Goal: Transaction & Acquisition: Purchase product/service

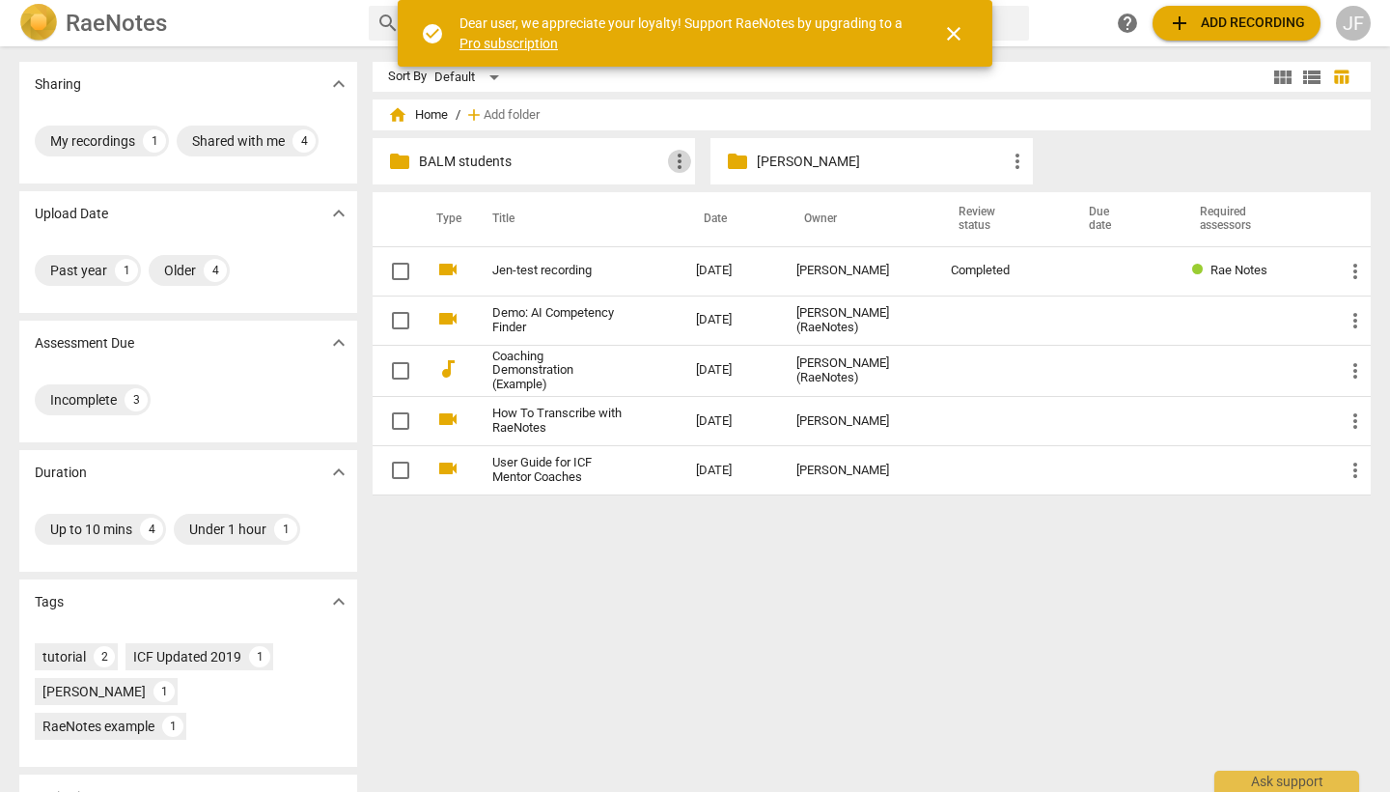
click at [682, 162] on span "more_vert" at bounding box center [679, 161] width 23 height 23
click at [599, 154] on div at bounding box center [695, 396] width 1390 height 792
click at [599, 154] on p "BALM students" at bounding box center [543, 162] width 249 height 20
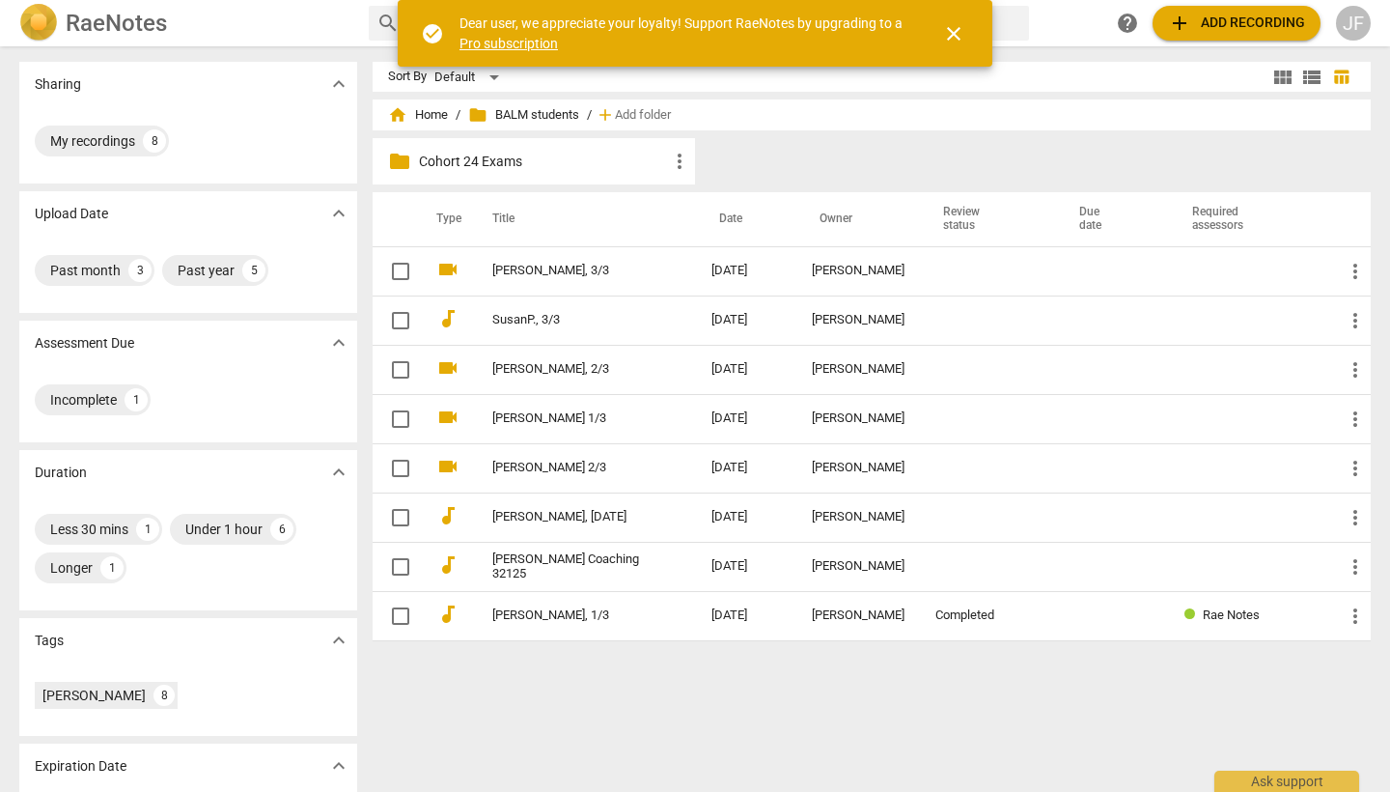
click at [1210, 26] on span "add Add recording" at bounding box center [1236, 23] width 137 height 23
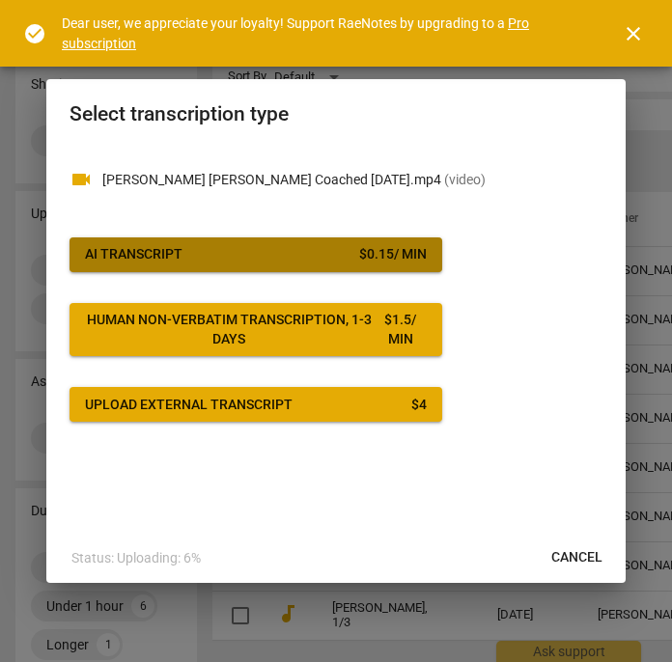
click at [276, 252] on span "AI Transcript $ 0.15 / min" at bounding box center [256, 254] width 342 height 19
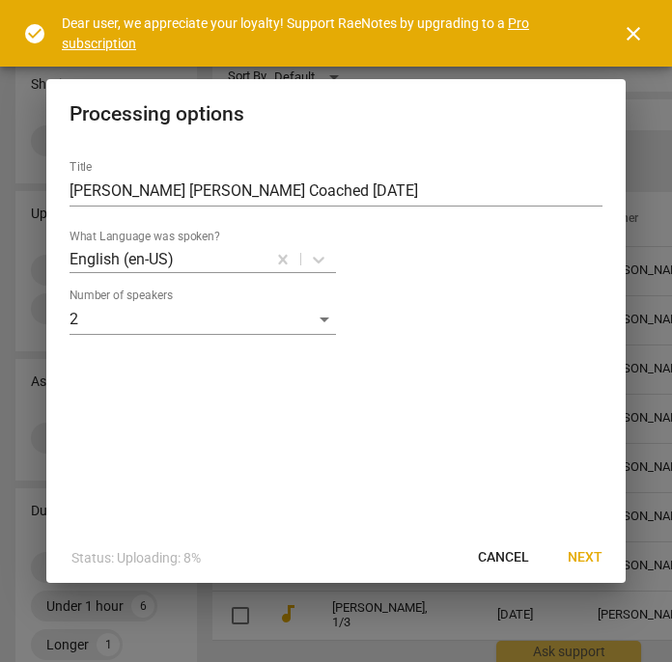
click at [590, 558] on span "Next" at bounding box center [585, 557] width 35 height 19
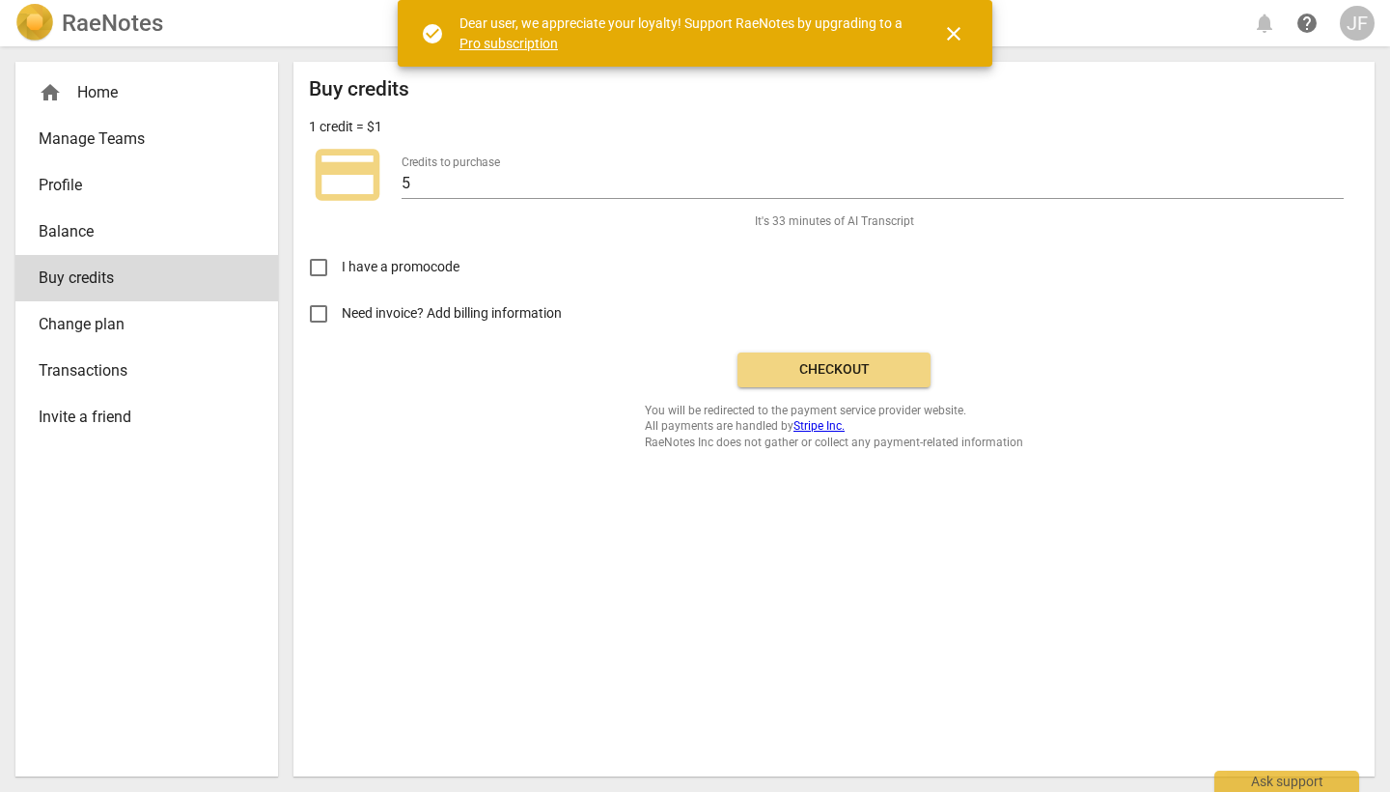
click at [855, 370] on span "Checkout" at bounding box center [834, 369] width 162 height 19
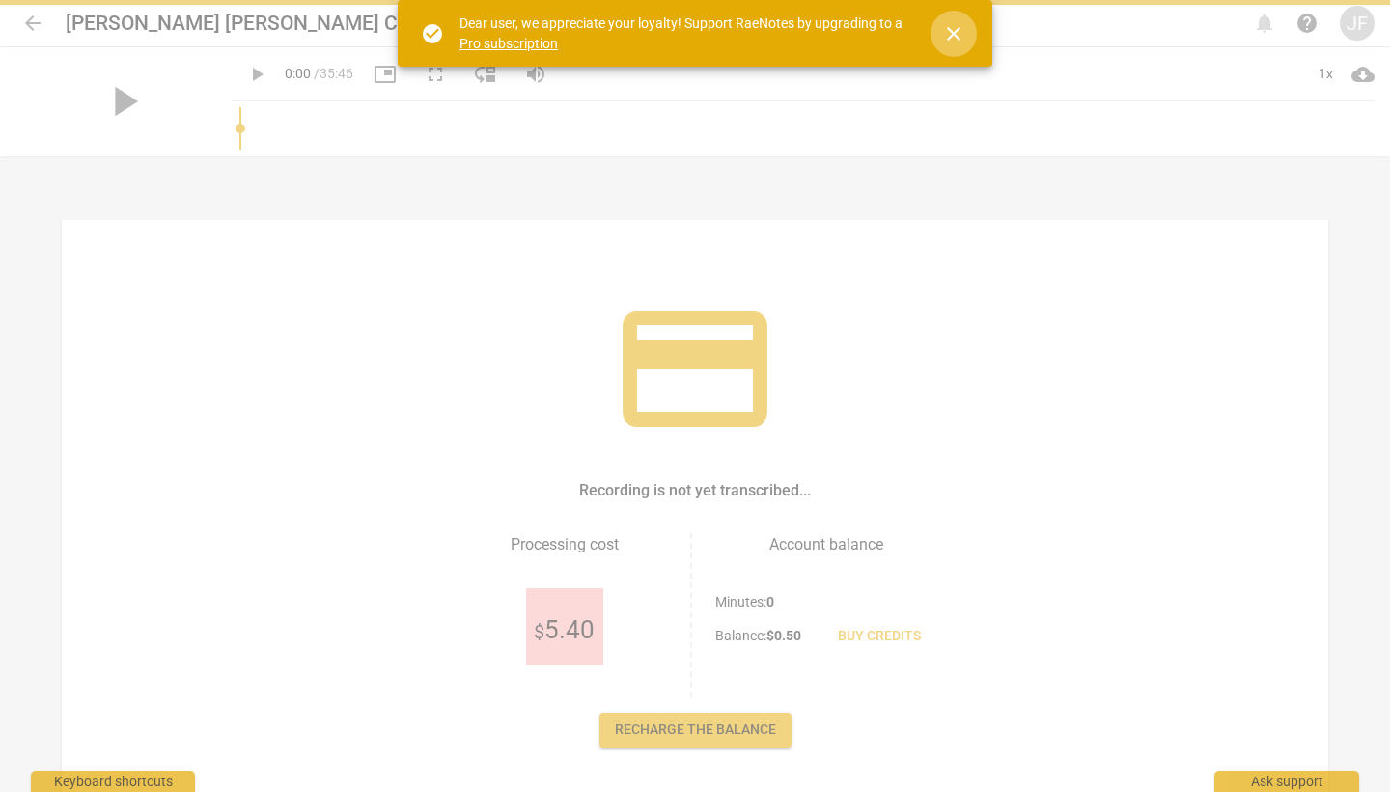
click at [950, 39] on span "close" at bounding box center [953, 33] width 23 height 23
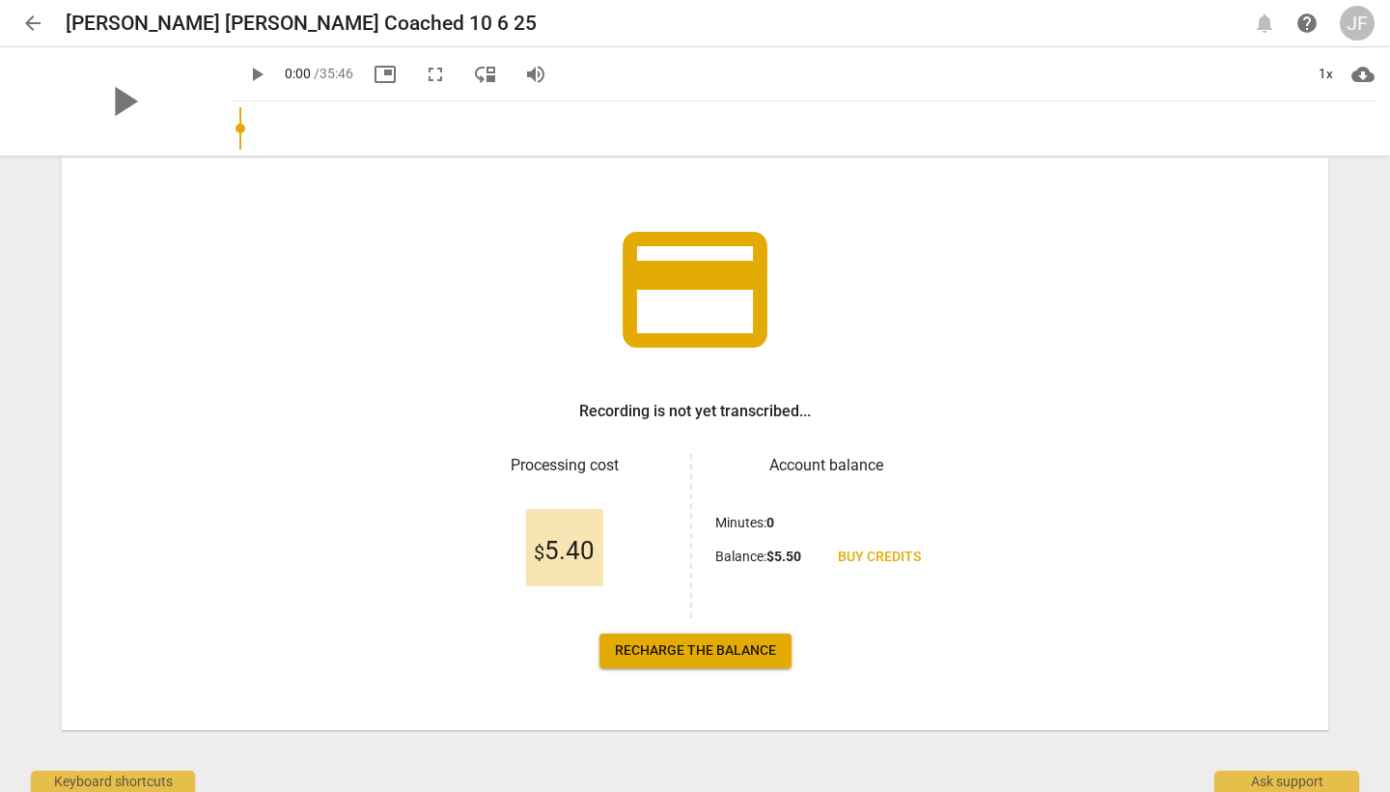
scroll to position [79, 0]
click at [735, 654] on span "Recharge the balance" at bounding box center [695, 650] width 161 height 19
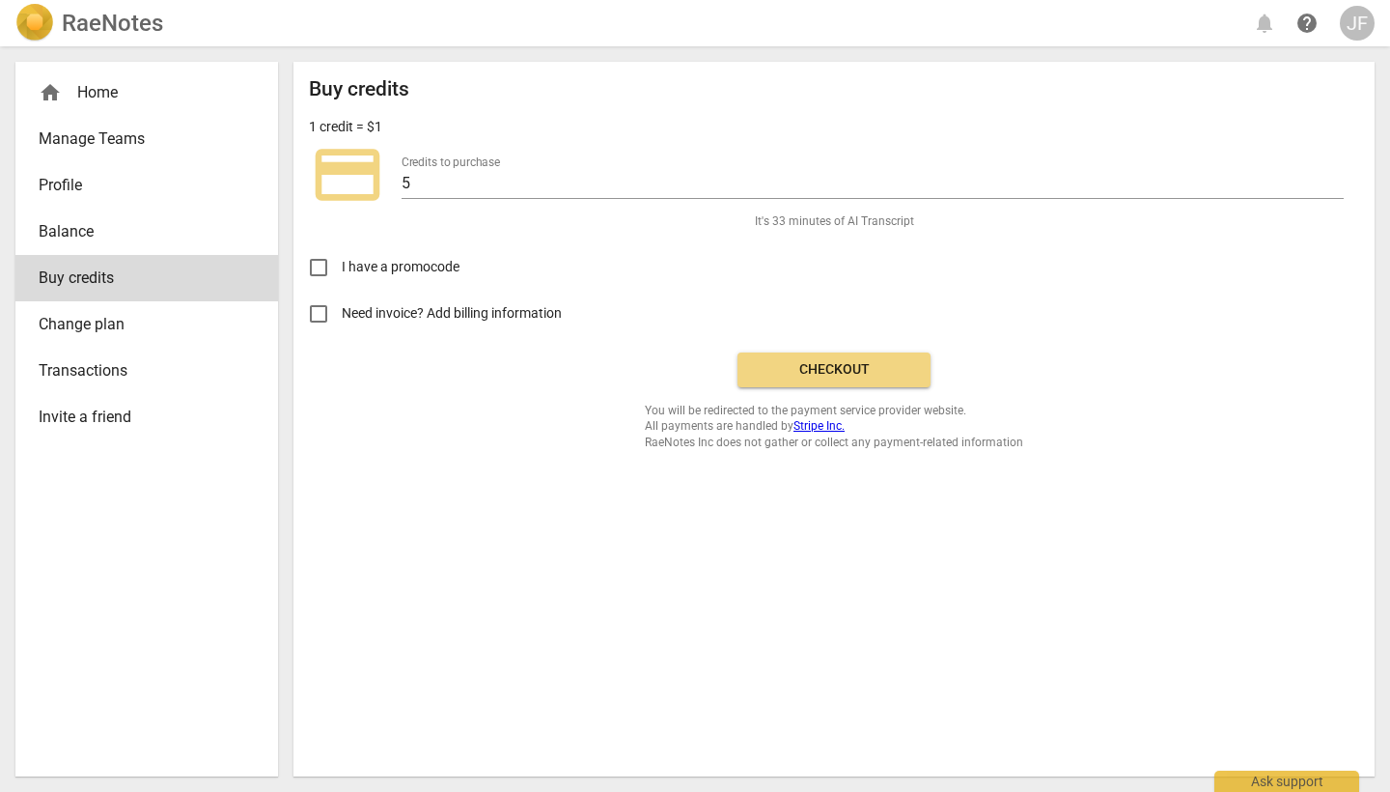
click at [778, 363] on span "Checkout" at bounding box center [834, 369] width 162 height 19
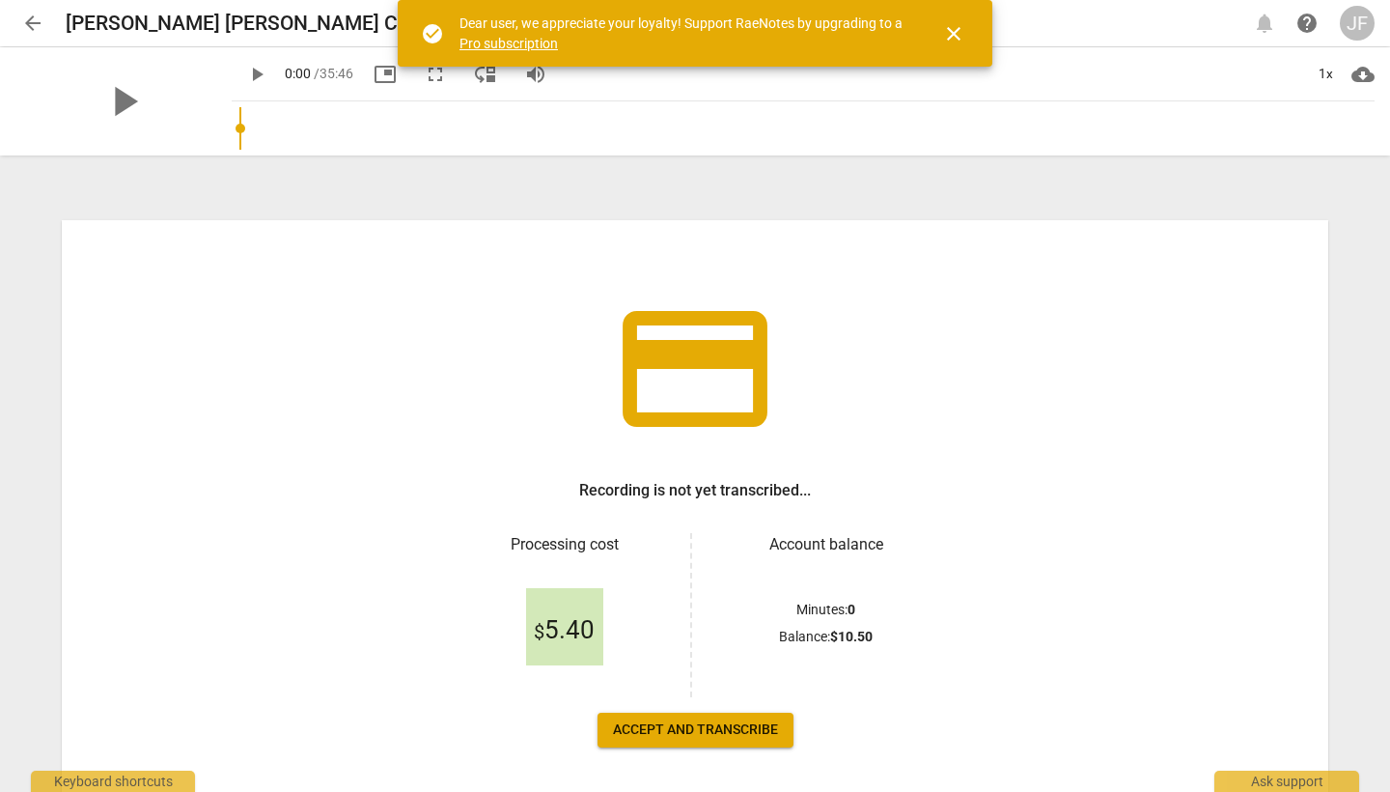
click at [717, 729] on span "Accept and transcribe" at bounding box center [695, 729] width 165 height 19
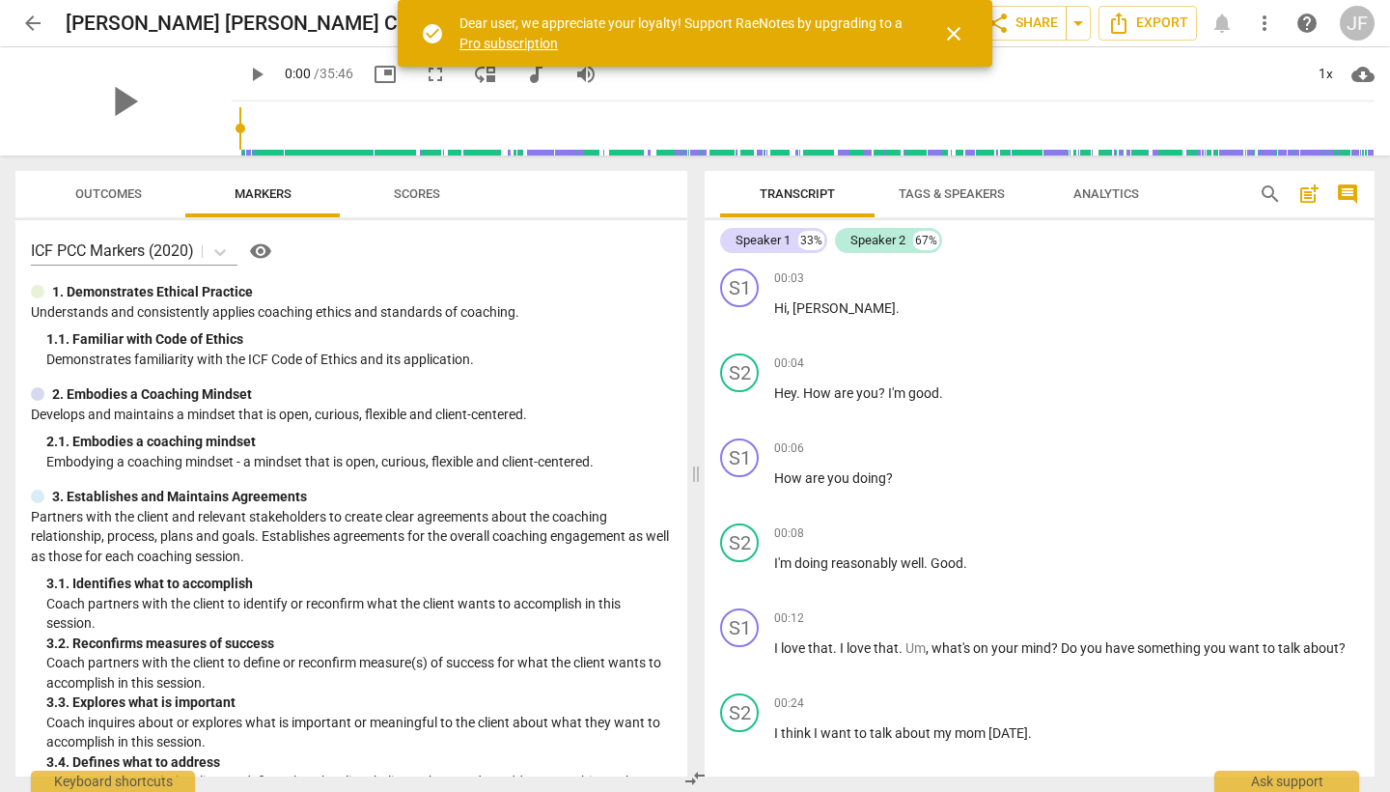
click at [955, 29] on span "close" at bounding box center [953, 33] width 23 height 23
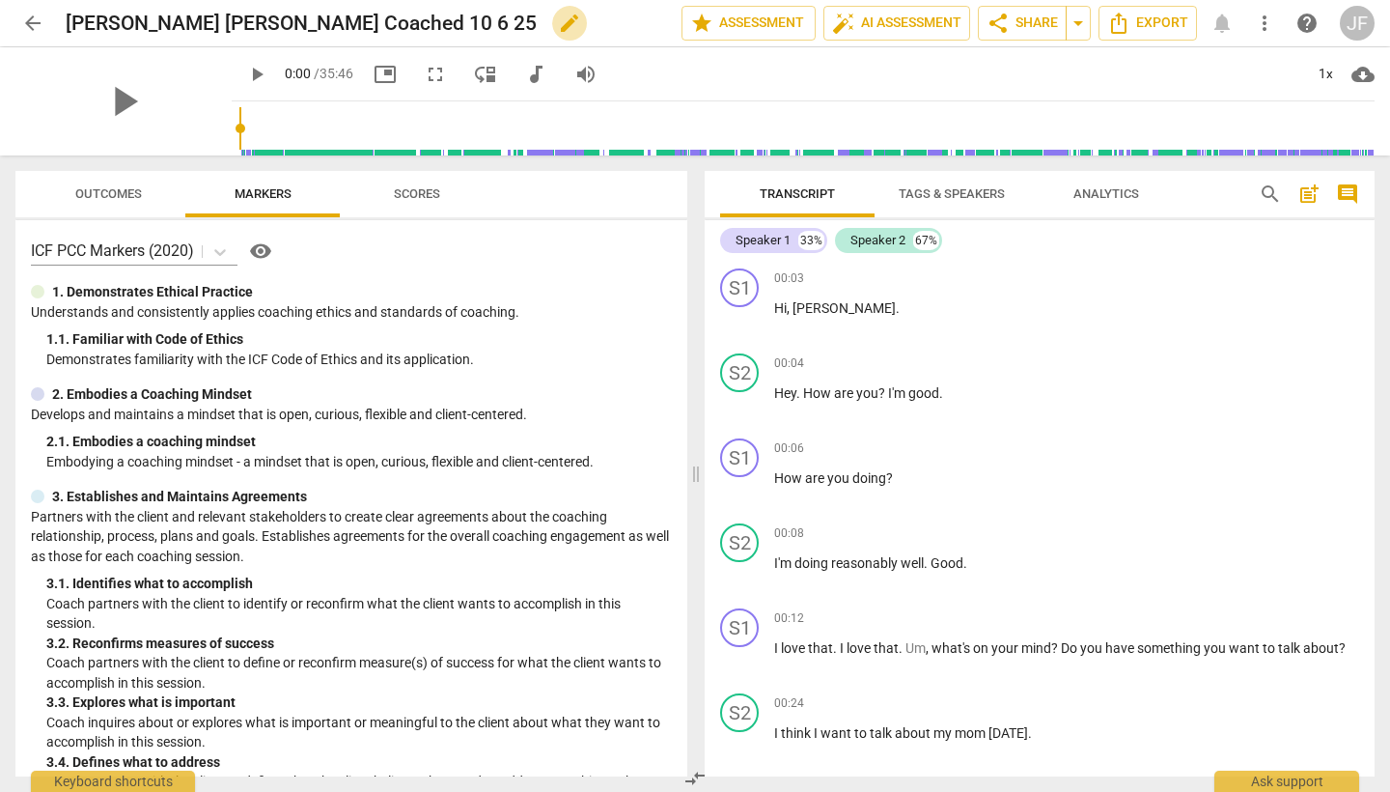
click at [558, 28] on span "edit" at bounding box center [569, 23] width 23 height 23
drag, startPoint x: 340, startPoint y: 23, endPoint x: 59, endPoint y: 26, distance: 280.9
click at [58, 26] on div "arrow_back [PERSON_NAME] [PERSON_NAME] Coached 10 6 25 done clear star Assessme…" at bounding box center [694, 23] width 1359 height 37
type input "[PERSON_NAME], 3/3"
click at [35, 19] on span "arrow_back" at bounding box center [32, 23] width 23 height 23
